Goal: Information Seeking & Learning: Check status

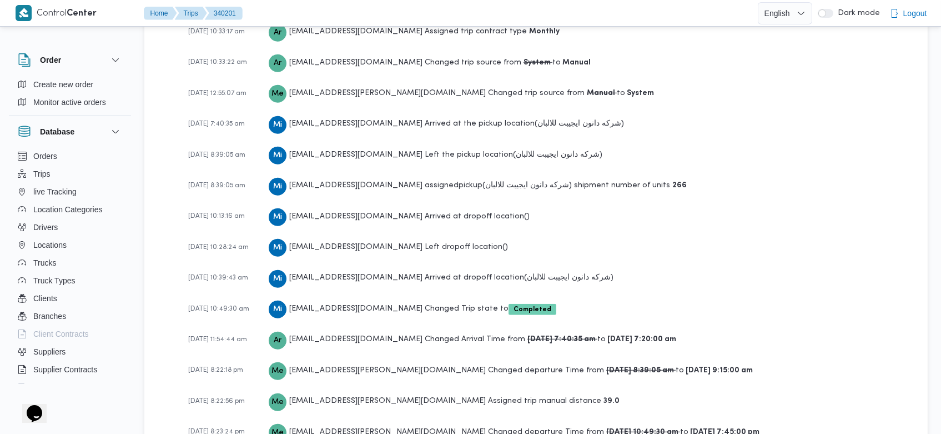
scroll to position [1798, 0]
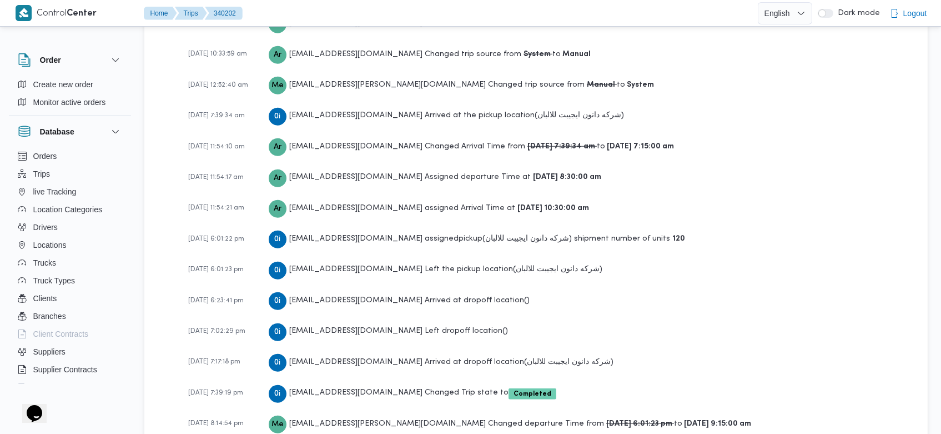
scroll to position [1798, 0]
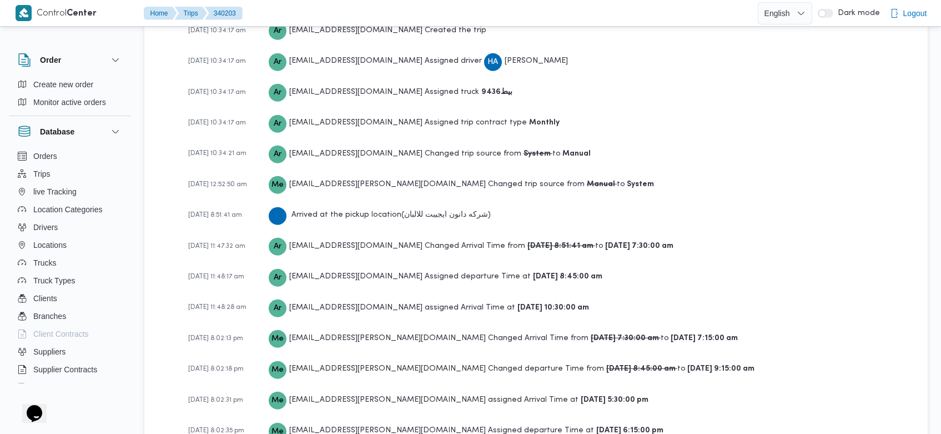
scroll to position [1766, 0]
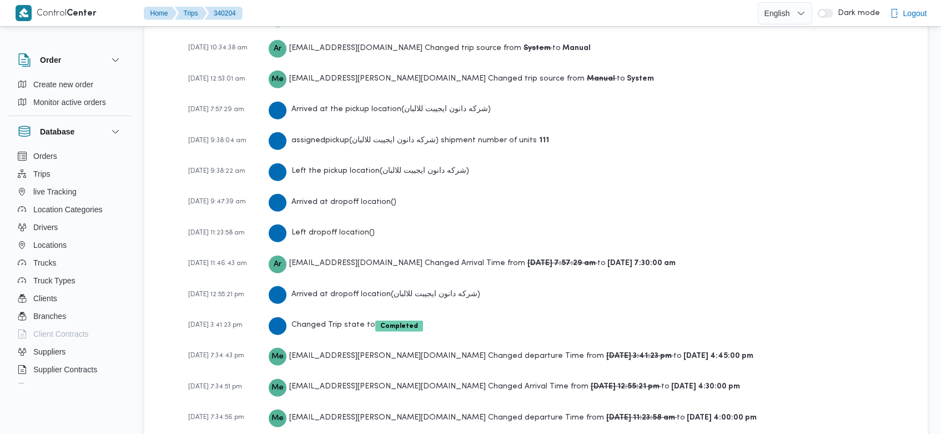
scroll to position [1766, 0]
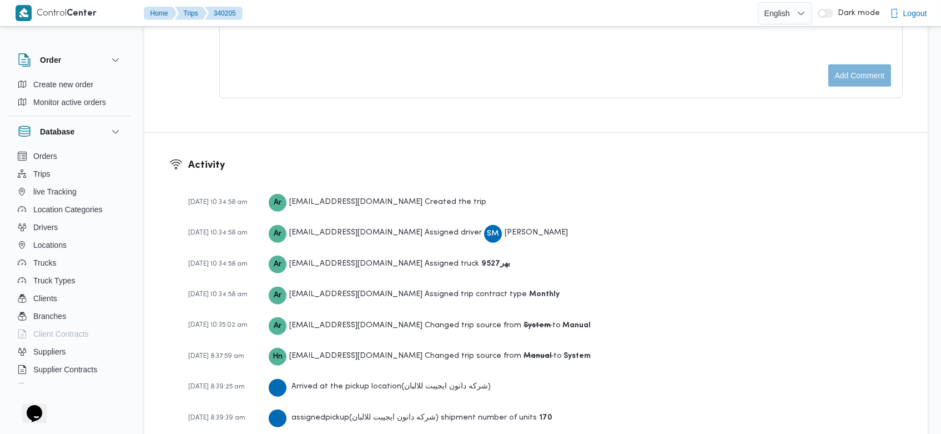
scroll to position [1703, 0]
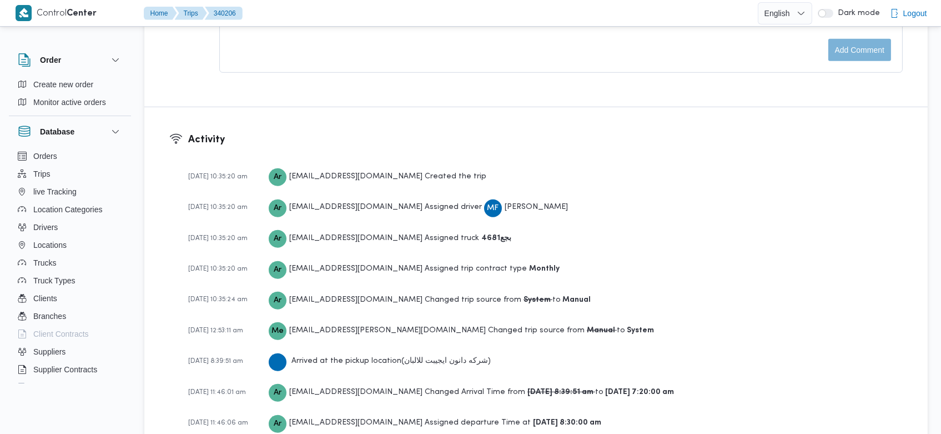
scroll to position [1735, 0]
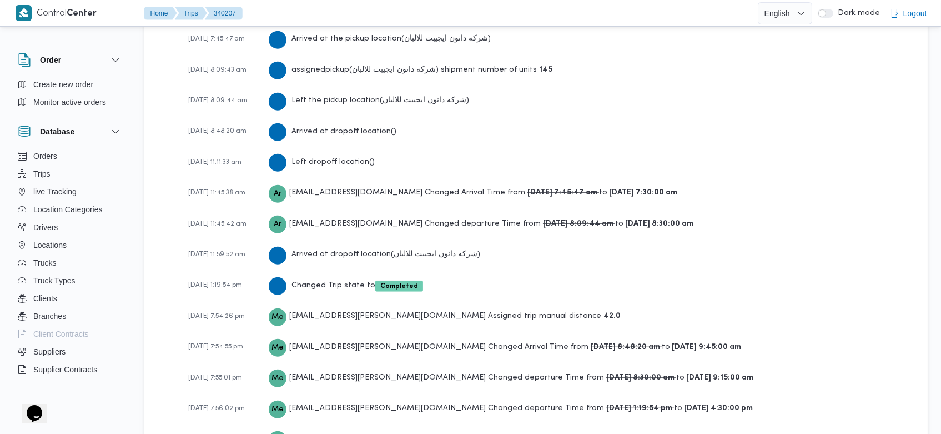
scroll to position [1861, 0]
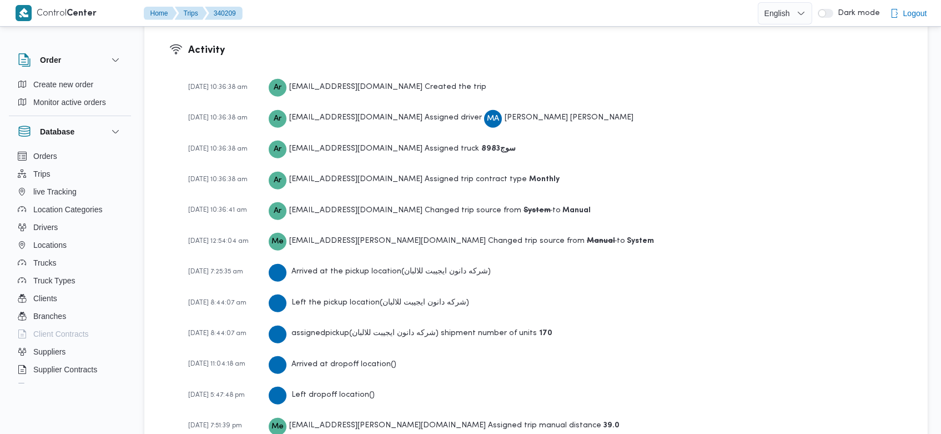
scroll to position [1703, 0]
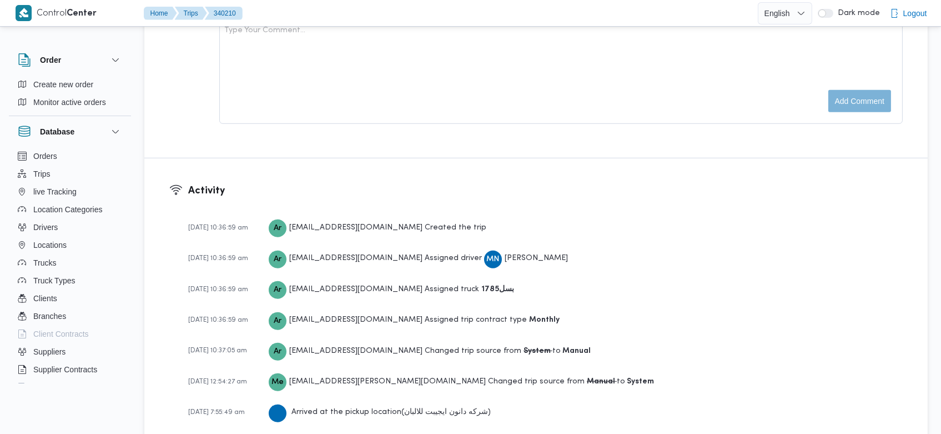
scroll to position [1735, 0]
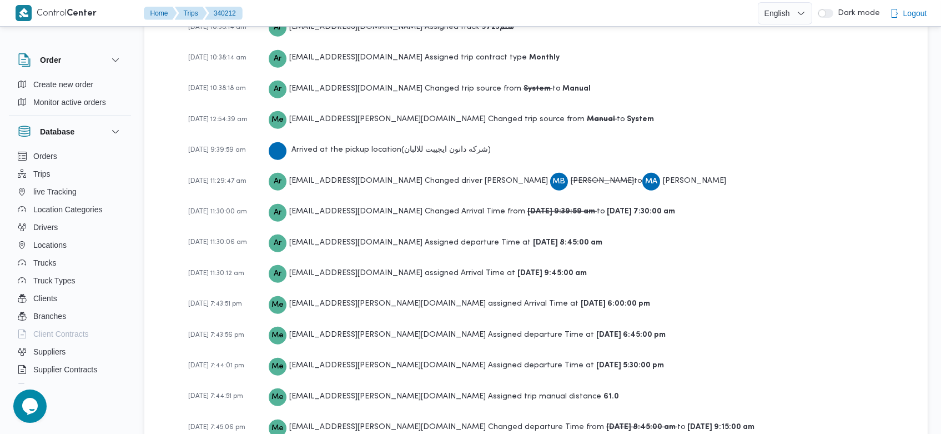
scroll to position [1735, 0]
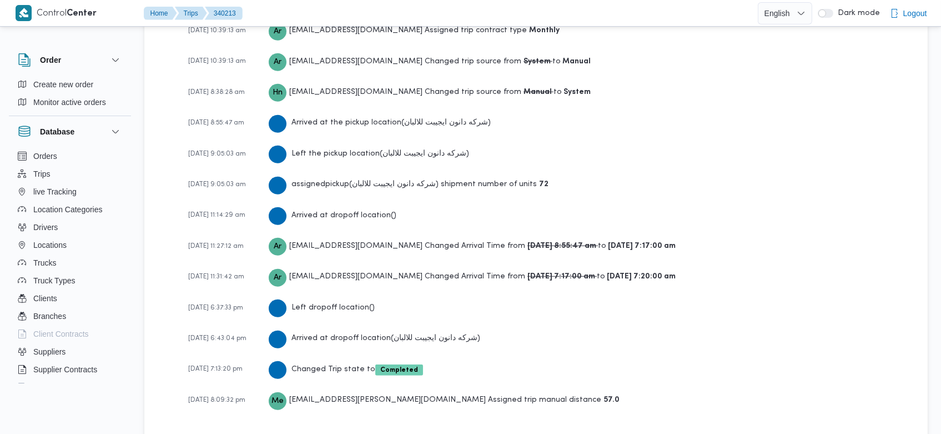
scroll to position [1703, 0]
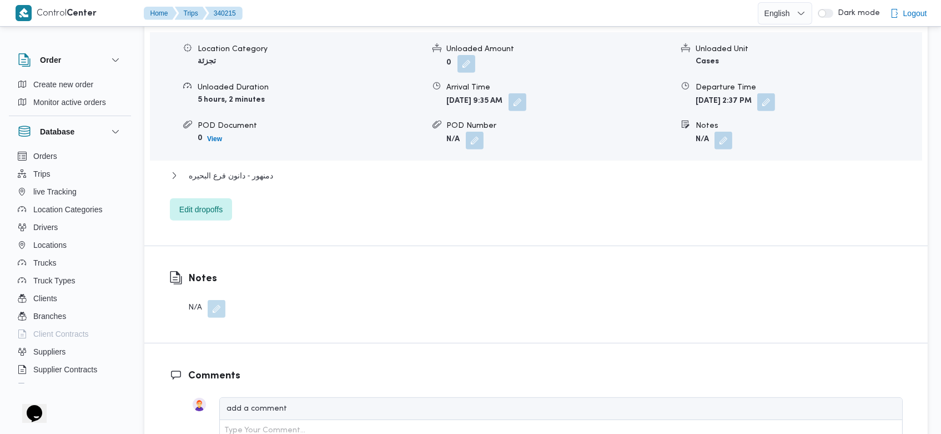
scroll to position [1640, 0]
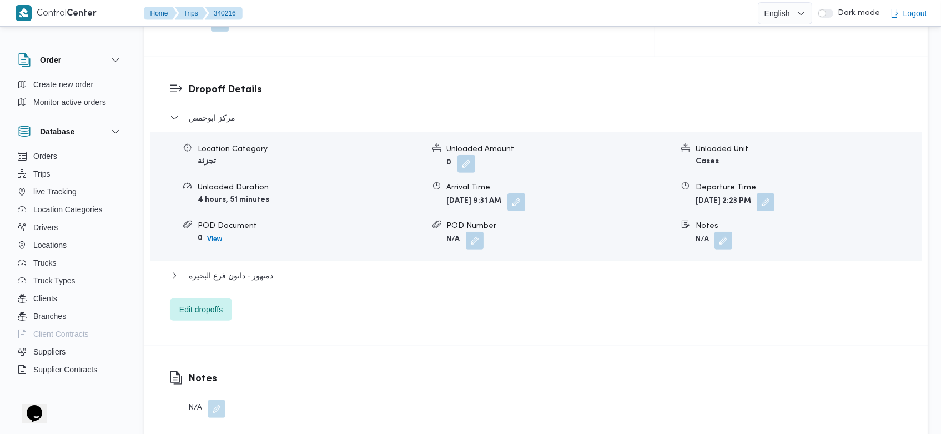
scroll to position [1640, 0]
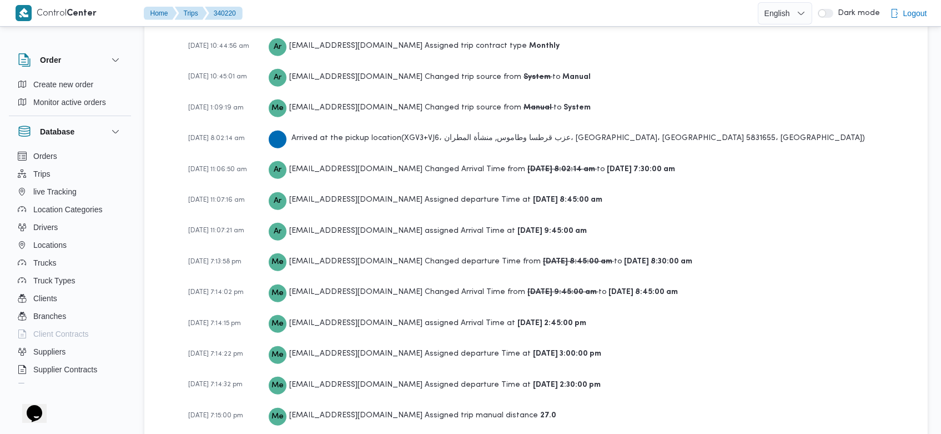
scroll to position [1766, 0]
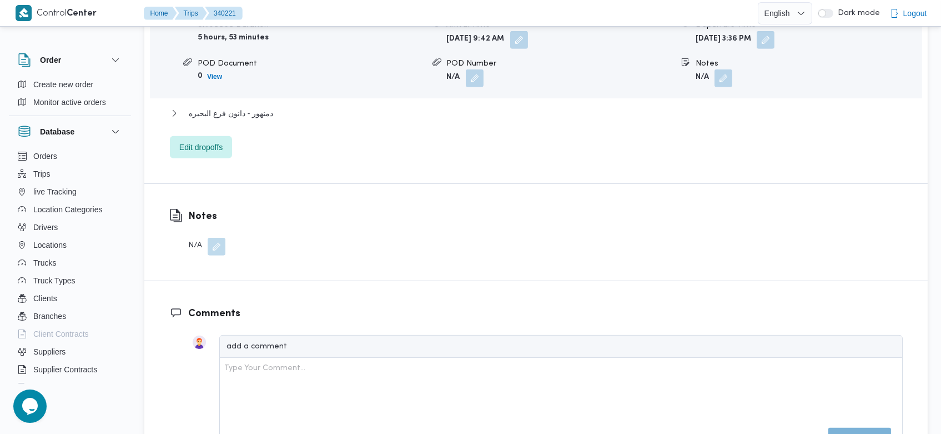
scroll to position [1640, 0]
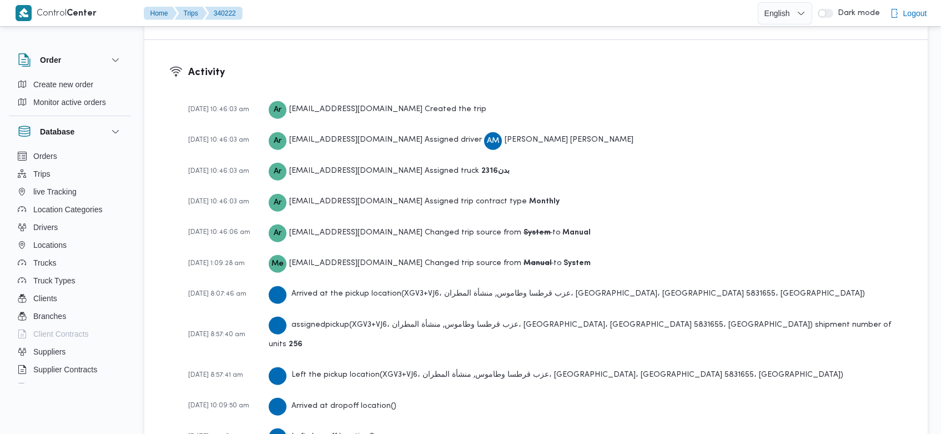
scroll to position [1672, 0]
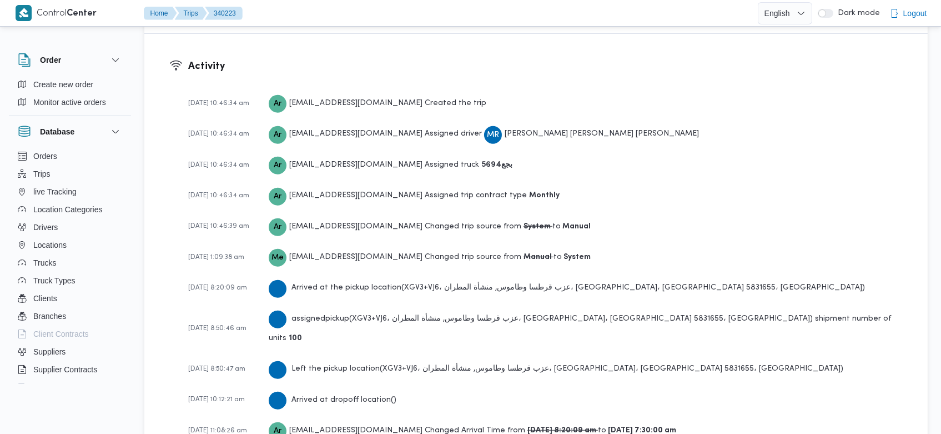
scroll to position [1672, 0]
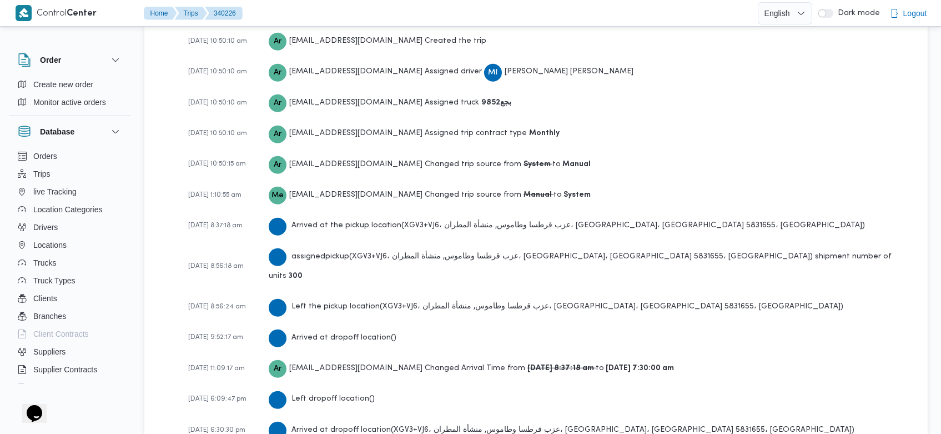
scroll to position [1721, 0]
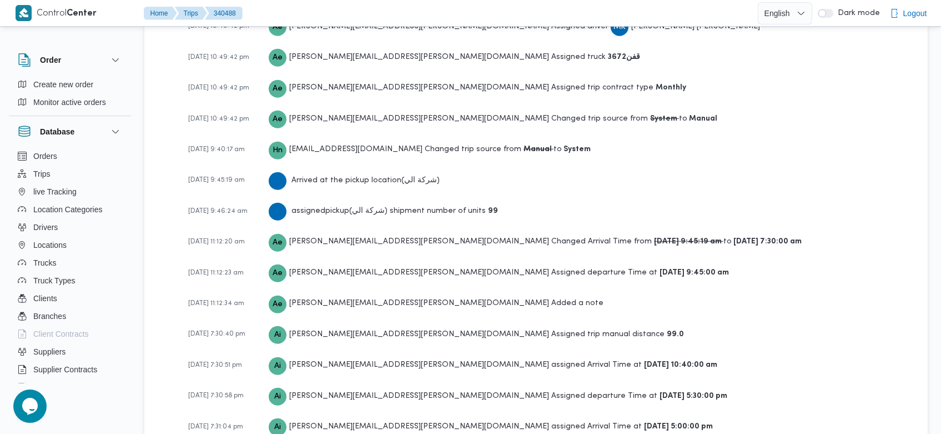
scroll to position [1838, 0]
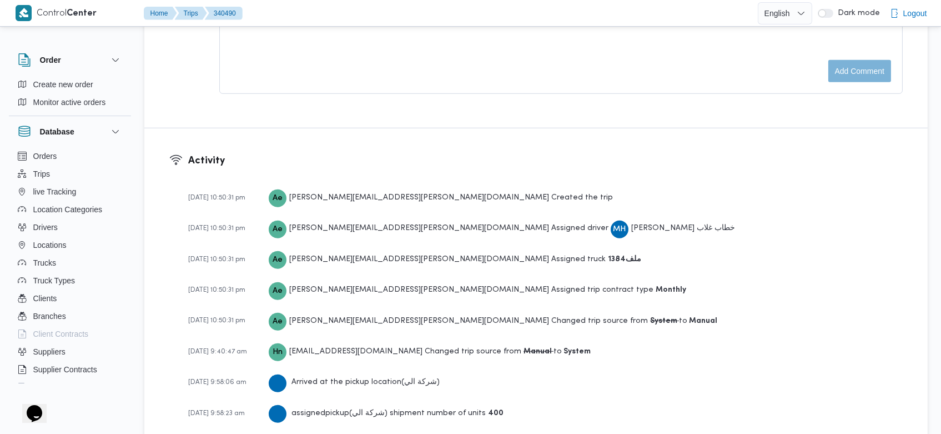
scroll to position [1680, 0]
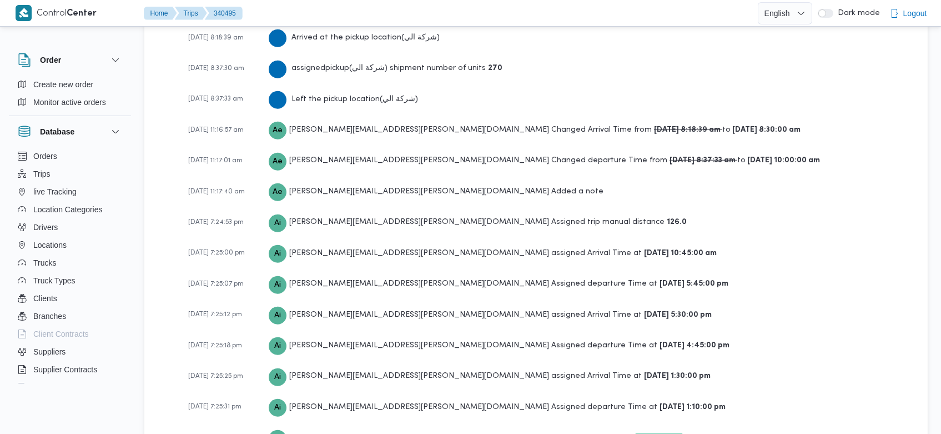
scroll to position [1899, 0]
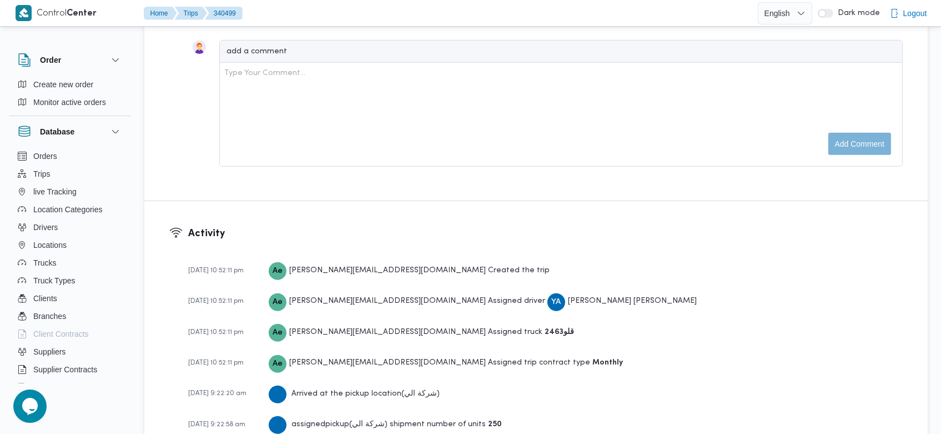
scroll to position [1836, 0]
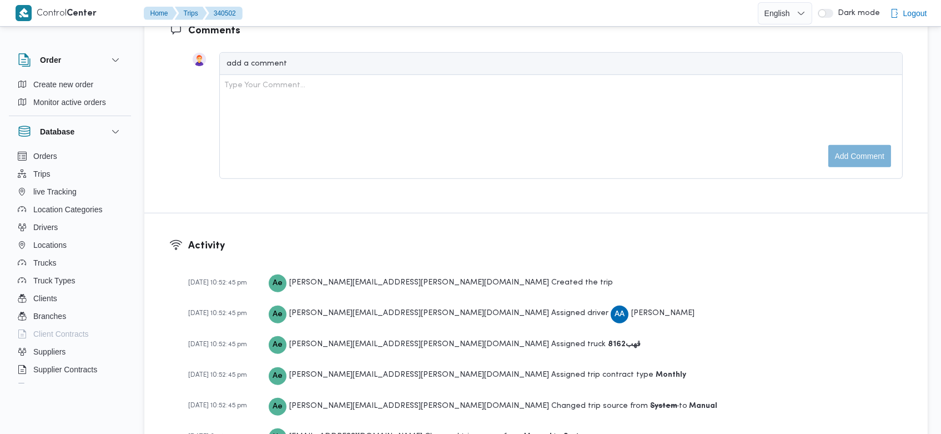
scroll to position [1648, 0]
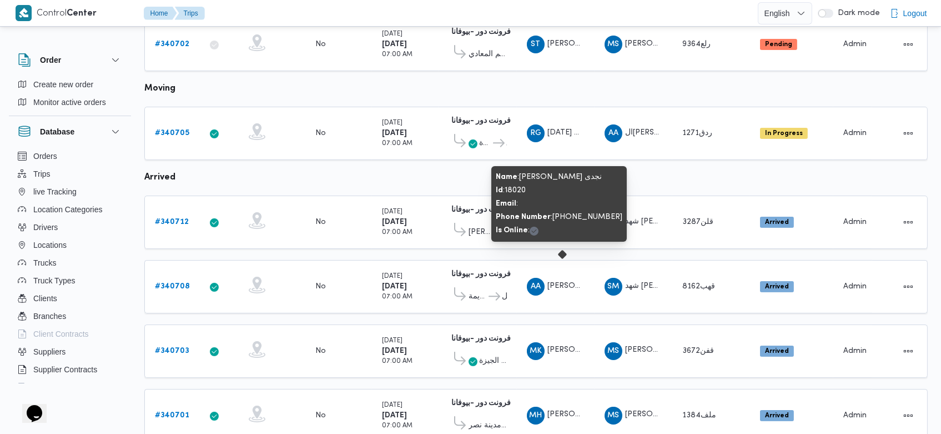
scroll to position [583, 0]
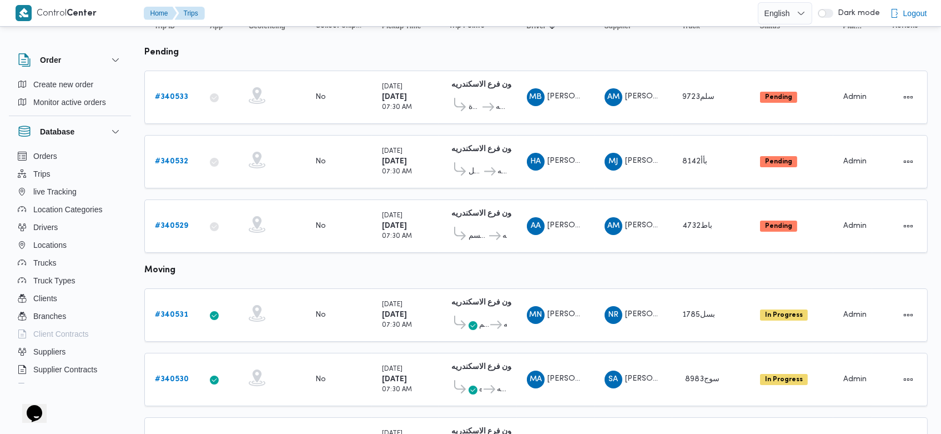
scroll to position [124, 0]
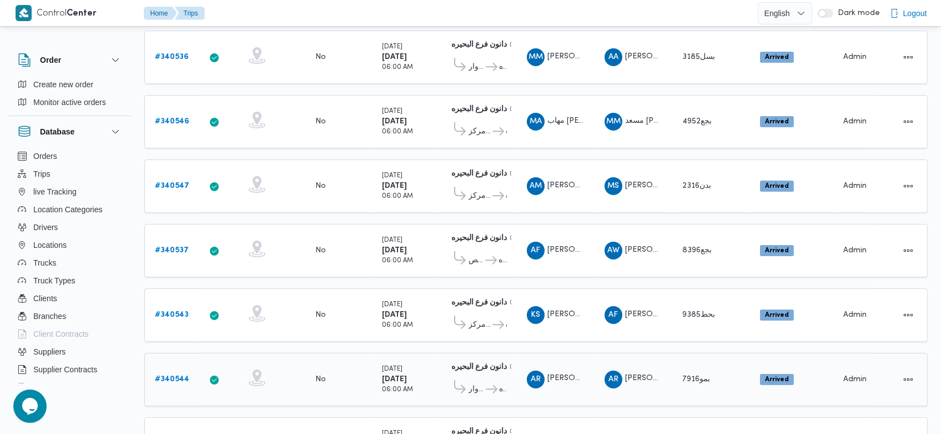
scroll to position [629, 0]
